Goal: Information Seeking & Learning: Find specific fact

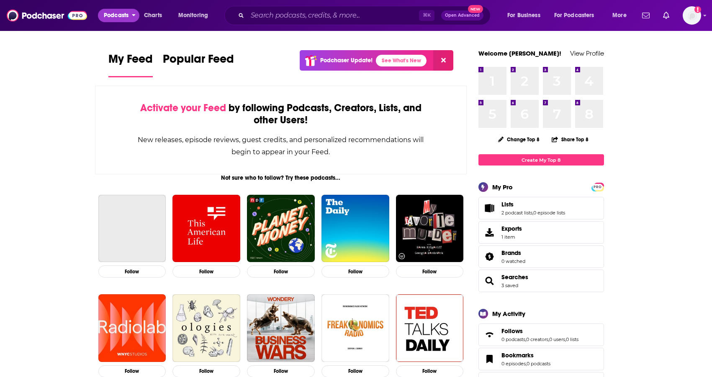
click at [115, 16] on span "Podcasts" at bounding box center [116, 16] width 25 height 12
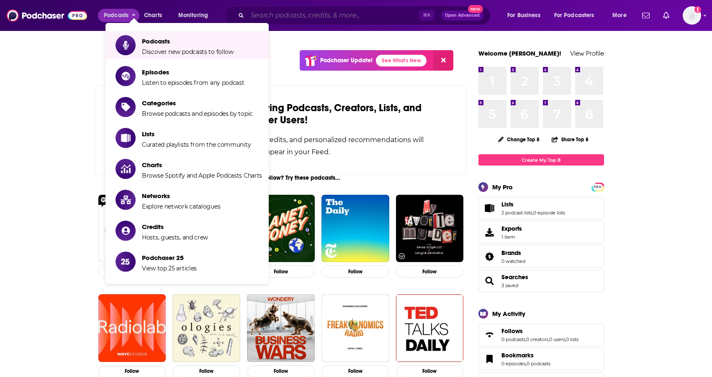
click at [363, 14] on input "Search podcasts, credits, & more..." at bounding box center [333, 15] width 172 height 13
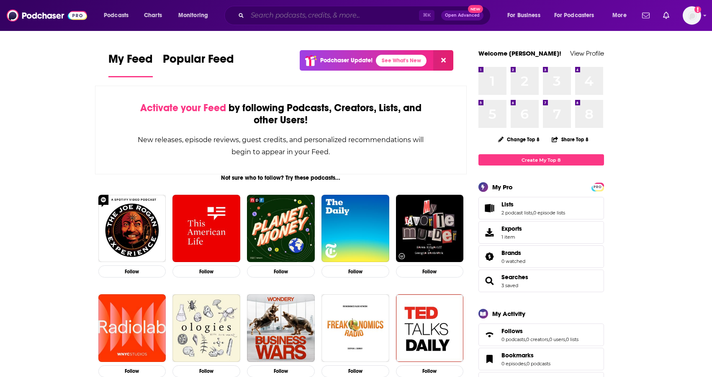
click at [333, 17] on input "Search podcasts, credits, & more..." at bounding box center [333, 15] width 172 height 13
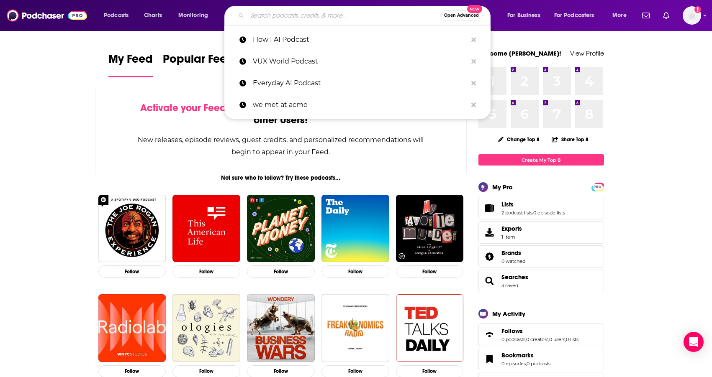
paste input "InfoQ Culture and Methods Podcast"
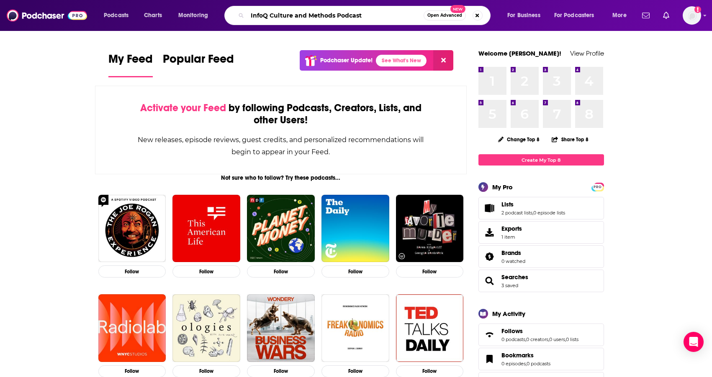
type input "InfoQ Culture and Methods Podcast"
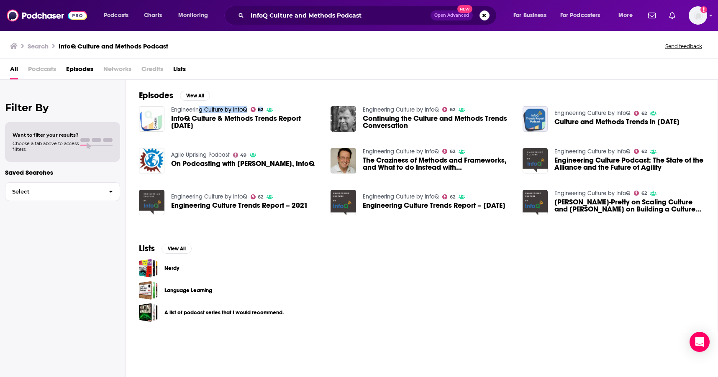
click at [199, 113] on div "Engineering Culture by InfoQ 62 InfoQ Culture & Methods Trends Report [DATE]" at bounding box center [246, 119] width 150 height 26
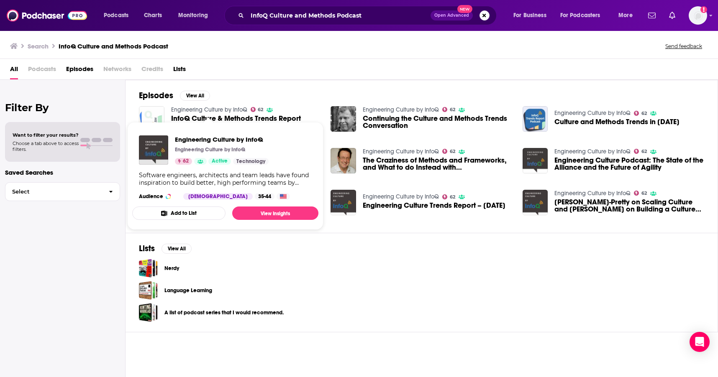
click at [284, 295] on div "Language Learning" at bounding box center [421, 290] width 565 height 19
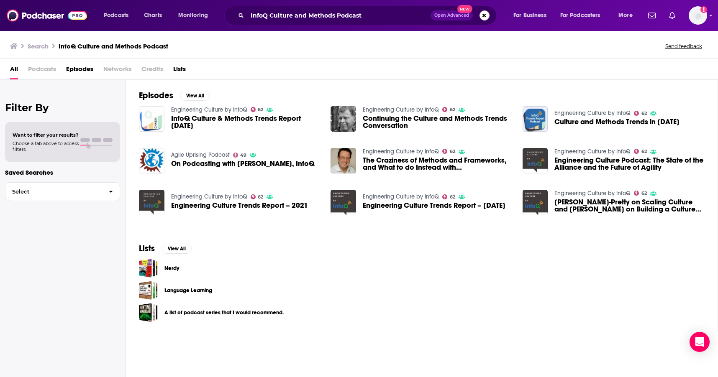
click at [214, 160] on span "On Podcasting with [PERSON_NAME], InfoQ" at bounding box center [242, 163] width 143 height 7
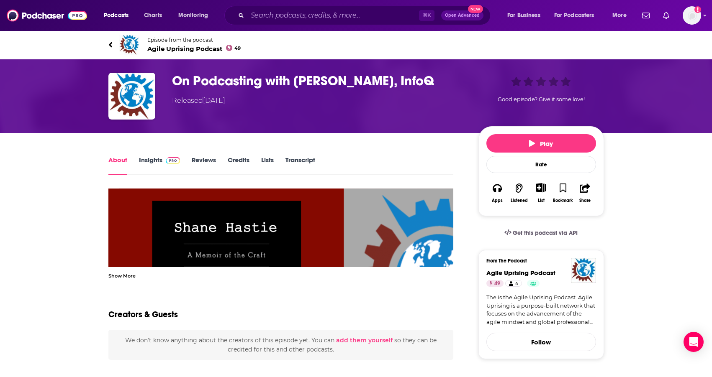
click at [162, 159] on span at bounding box center [171, 160] width 18 height 8
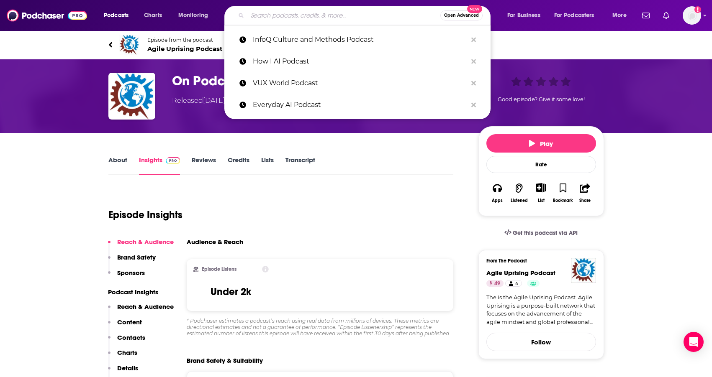
click at [290, 10] on input "Search podcasts, credits, & more..." at bounding box center [343, 15] width 193 height 13
paste input "[URL][DOMAIN_NAME]"
type input "[URL][DOMAIN_NAME]"
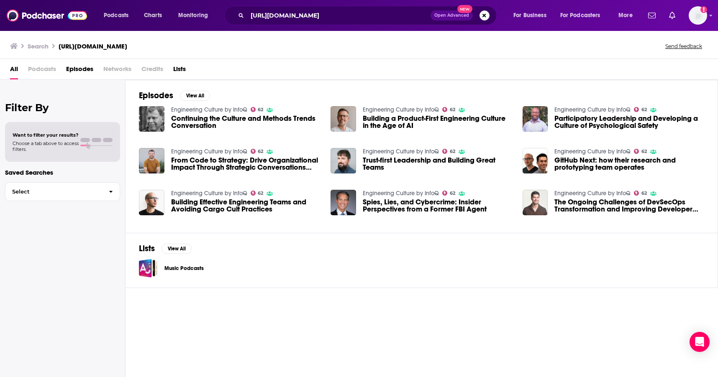
click at [221, 117] on span "Continuing the Culture and Methods Trends Conversation" at bounding box center [246, 122] width 150 height 14
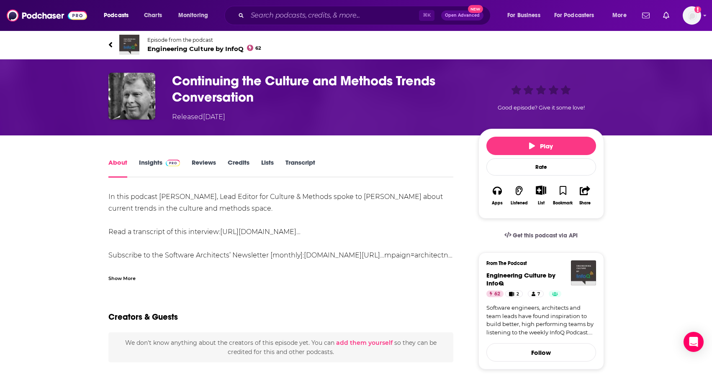
click at [153, 160] on link "Insights" at bounding box center [159, 168] width 41 height 19
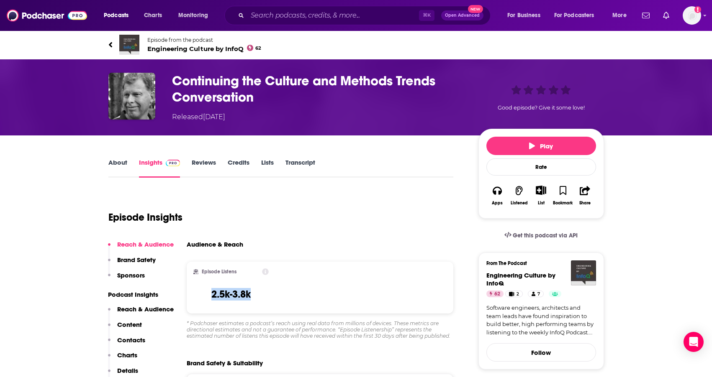
drag, startPoint x: 209, startPoint y: 294, endPoint x: 260, endPoint y: 292, distance: 51.1
click at [260, 292] on div "Episode Listens 2.5k-3.8k" at bounding box center [231, 288] width 76 height 38
copy h3 "2.5k-3.8k"
